Goal: Task Accomplishment & Management: Use online tool/utility

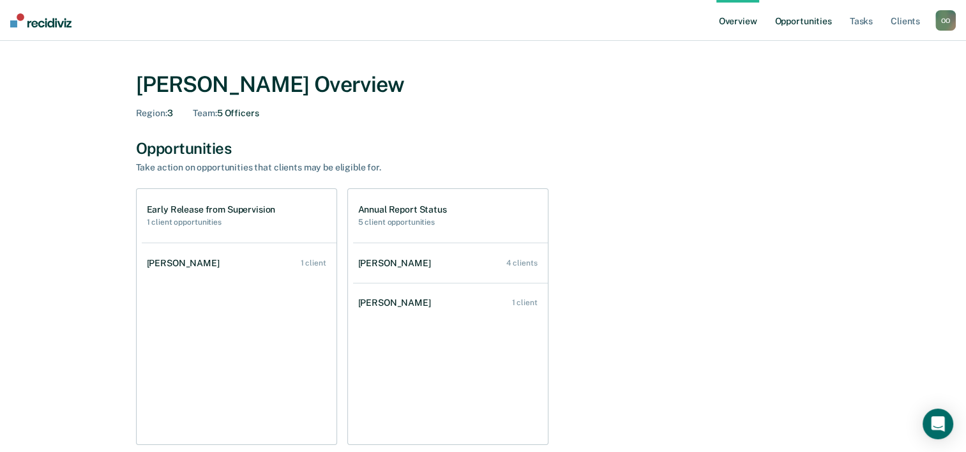
click at [800, 24] on link "Opportunities" at bounding box center [803, 20] width 62 height 41
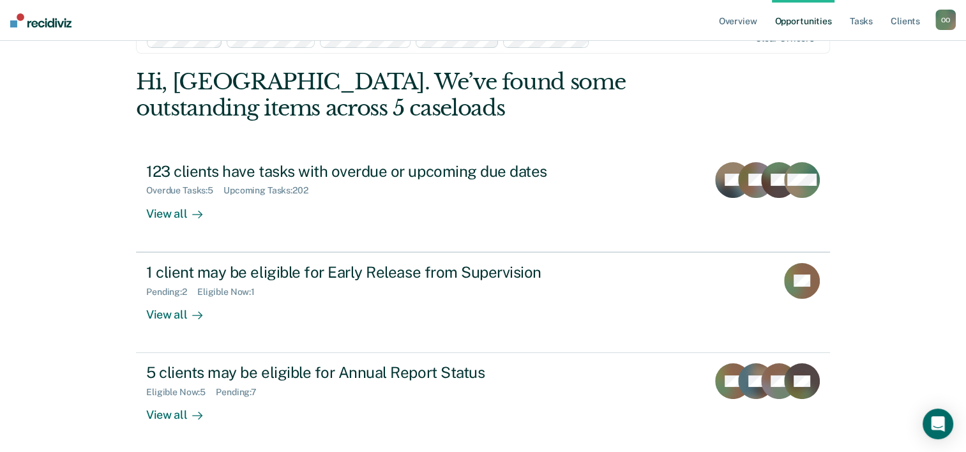
scroll to position [39, 0]
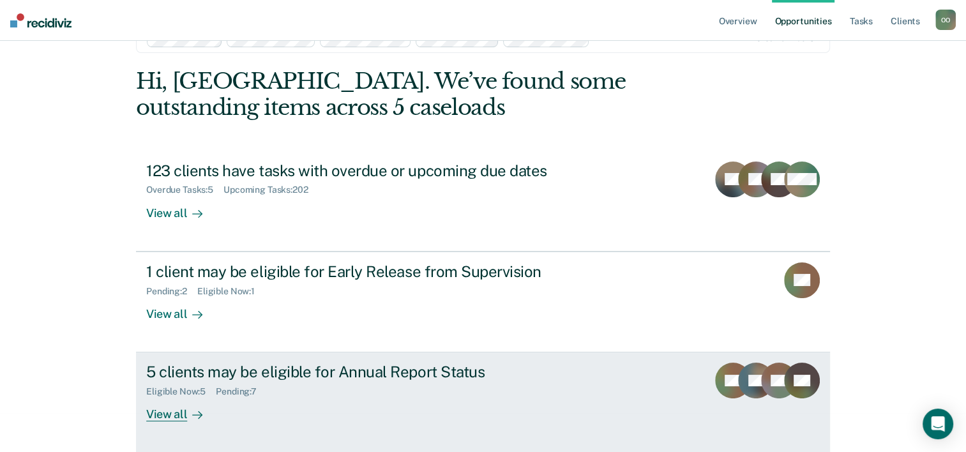
click at [301, 368] on div "5 clients may be eligible for Annual Report Status" at bounding box center [370, 372] width 448 height 19
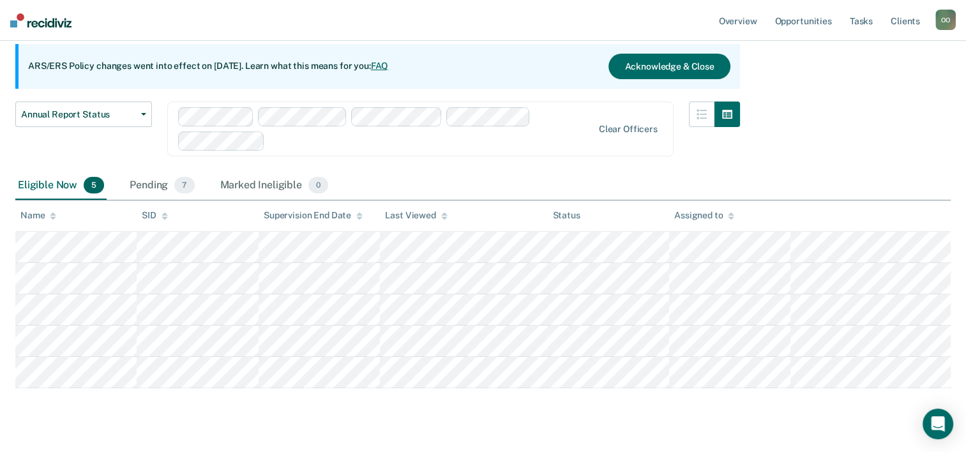
scroll to position [141, 0]
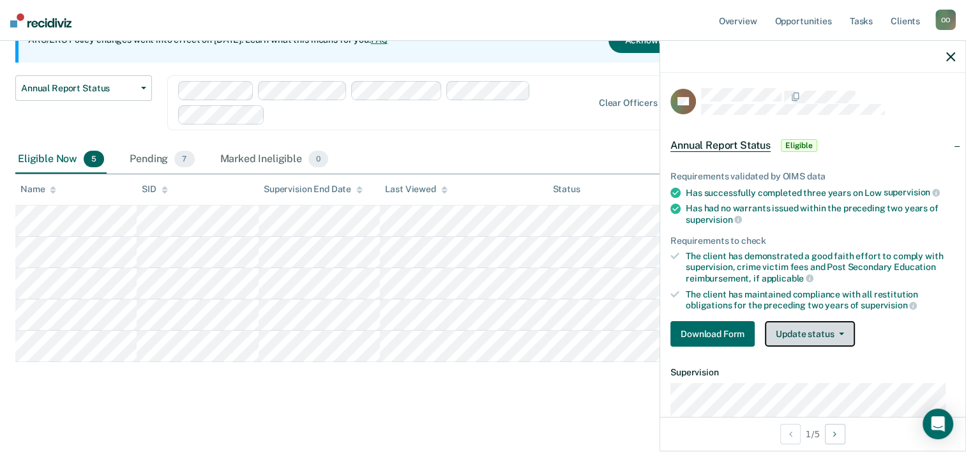
click at [840, 333] on icon "button" at bounding box center [841, 334] width 5 height 3
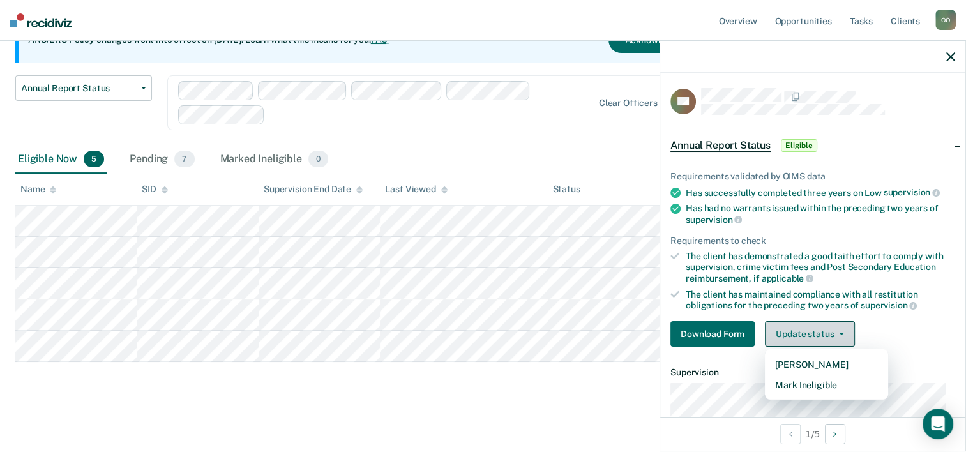
click at [838, 328] on button "Update status" at bounding box center [810, 334] width 90 height 26
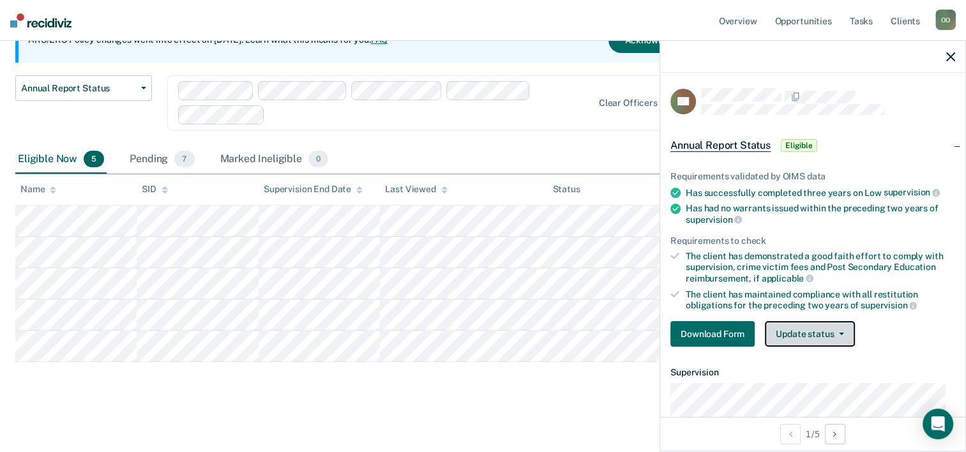
scroll to position [0, 0]
click at [952, 56] on icon "button" at bounding box center [950, 56] width 9 height 9
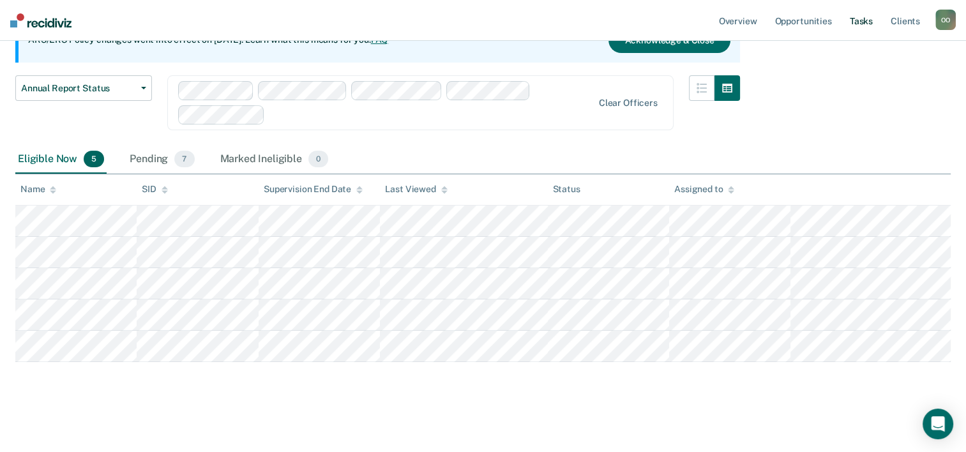
click at [865, 20] on link "Tasks" at bounding box center [861, 20] width 28 height 41
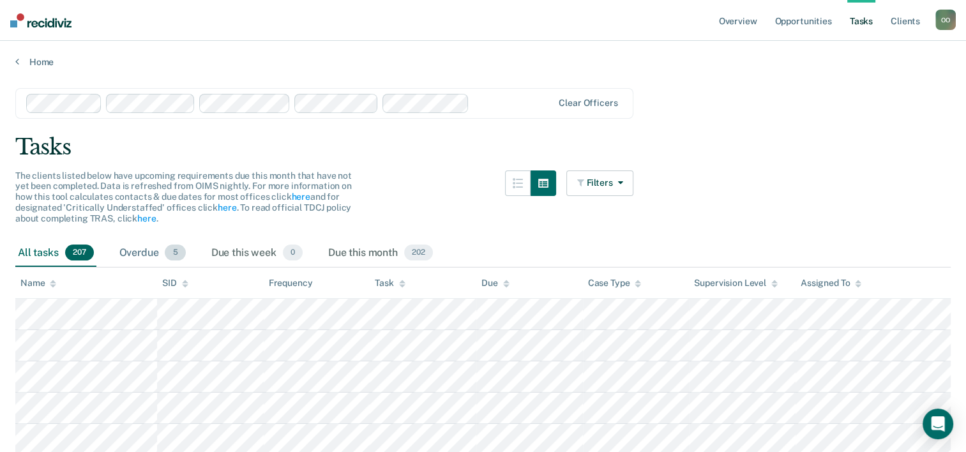
click at [143, 250] on div "Overdue 5" at bounding box center [153, 253] width 72 height 28
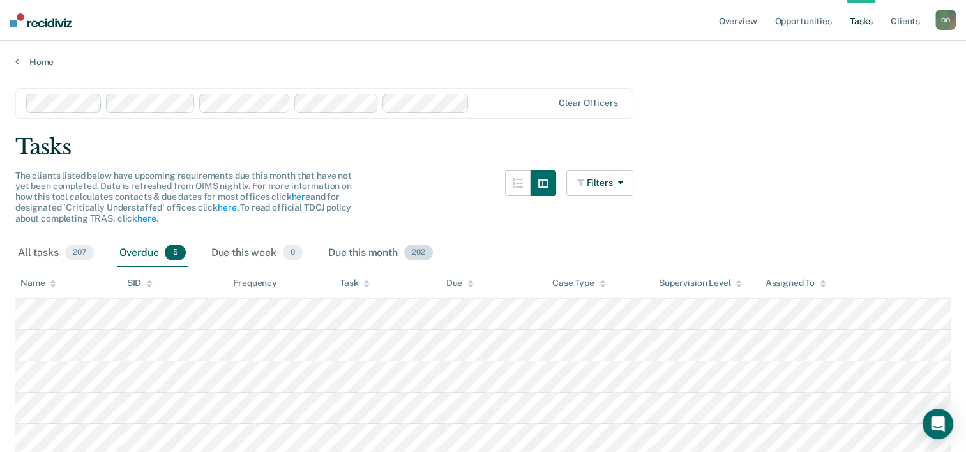
click at [385, 255] on div "Due this month 202" at bounding box center [381, 253] width 110 height 28
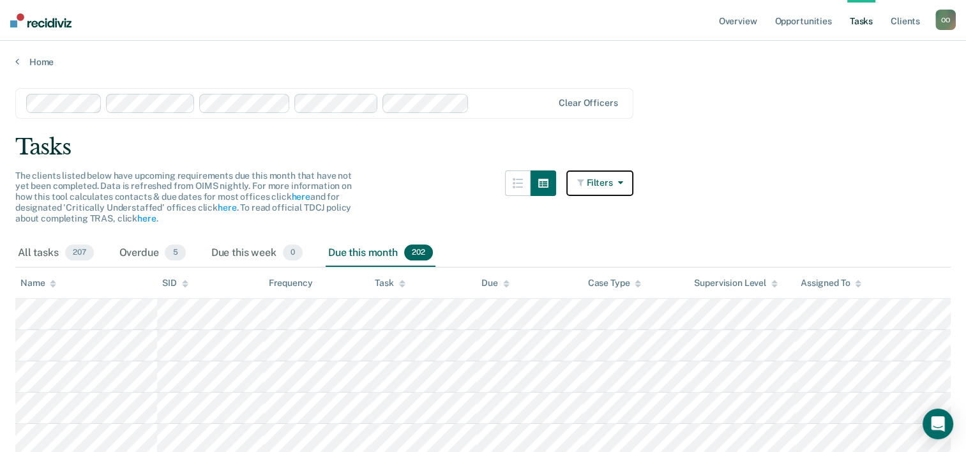
click at [605, 184] on button "Filters" at bounding box center [600, 183] width 68 height 26
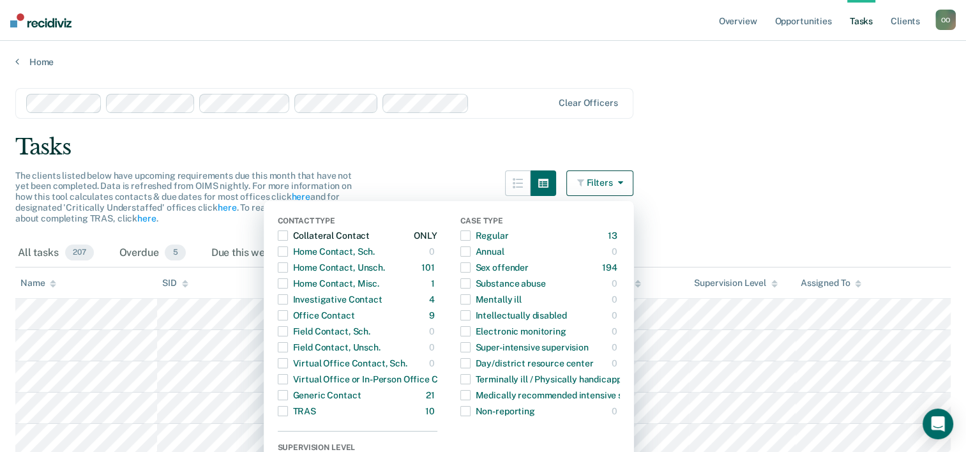
click at [287, 236] on span "button" at bounding box center [283, 236] width 10 height 10
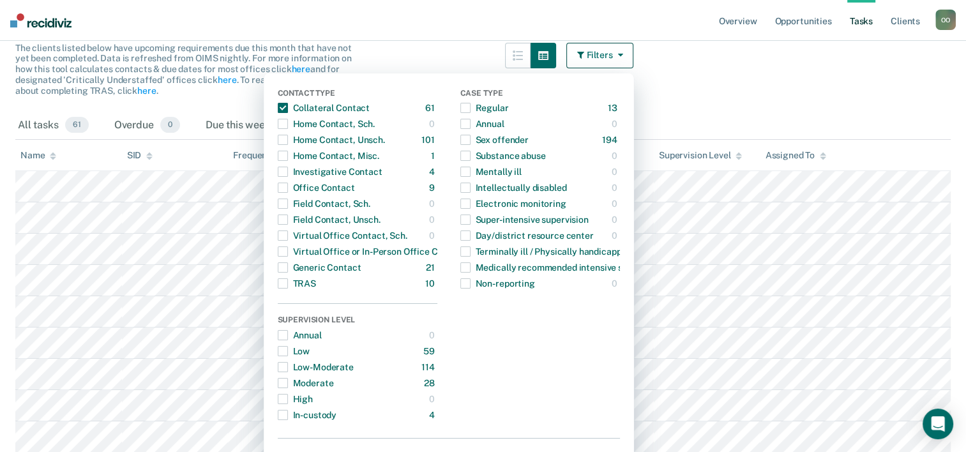
click at [922, 136] on div "All tasks 61 Overdue 0 Due this week 0 Due this month 61" at bounding box center [482, 126] width 935 height 28
